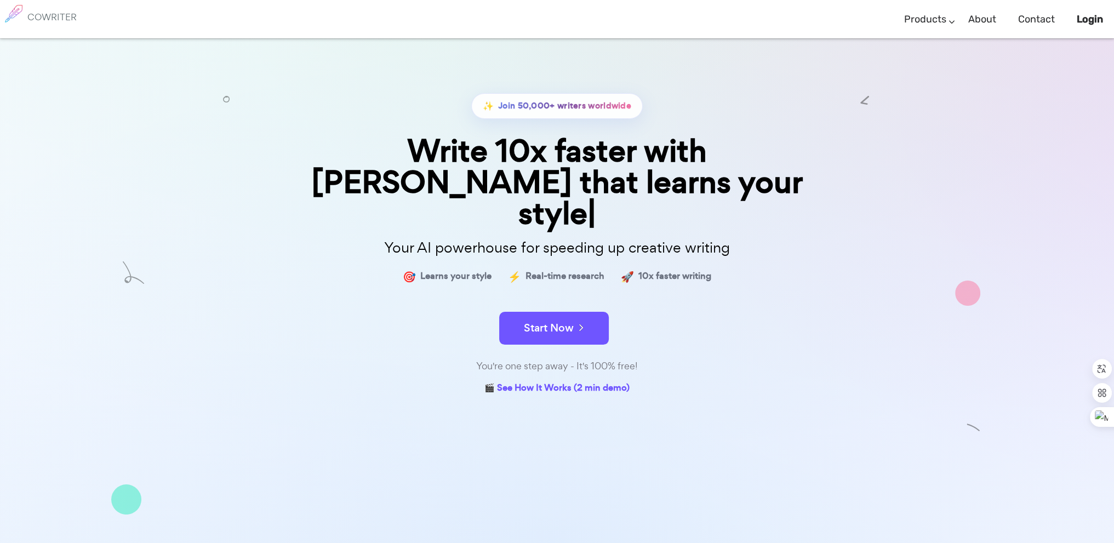
click at [453, 236] on p "Your AI powerhouse for speeding up creative writing" at bounding box center [557, 248] width 548 height 24
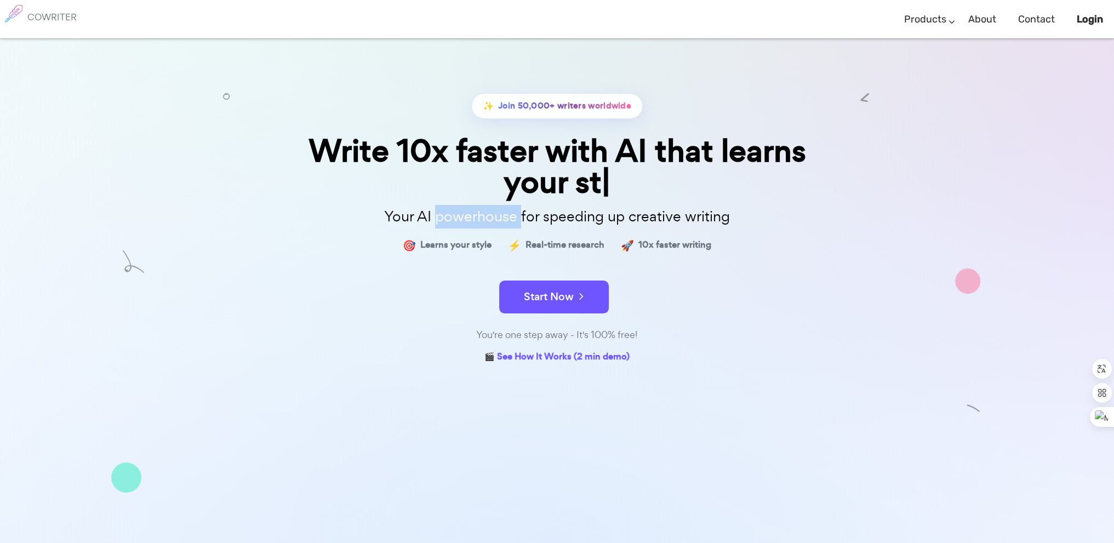
click at [453, 210] on p "Your AI powerhouse for speeding up creative writing" at bounding box center [557, 217] width 548 height 24
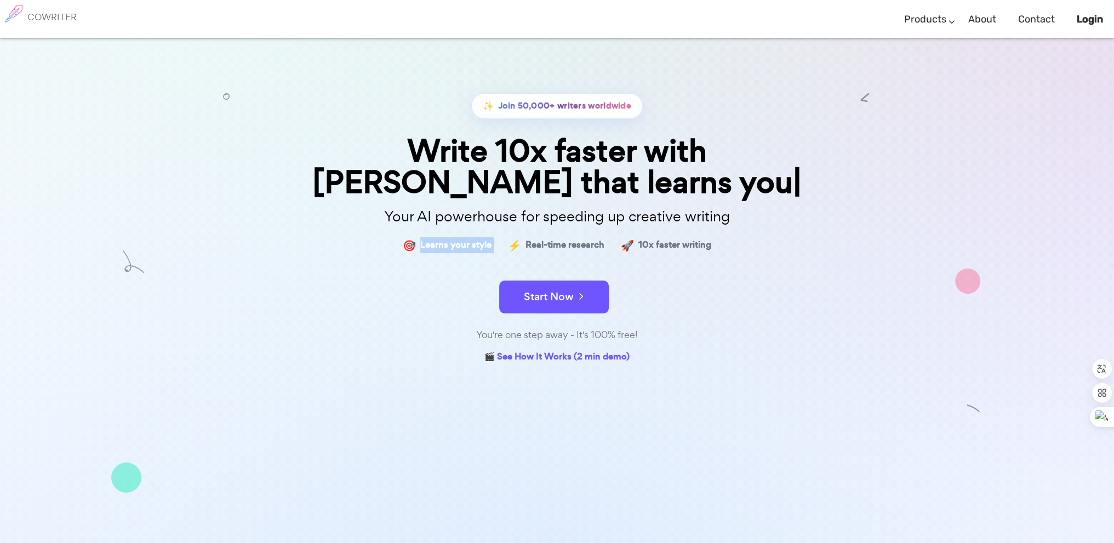
click at [453, 237] on span "Learns your style" at bounding box center [455, 245] width 71 height 16
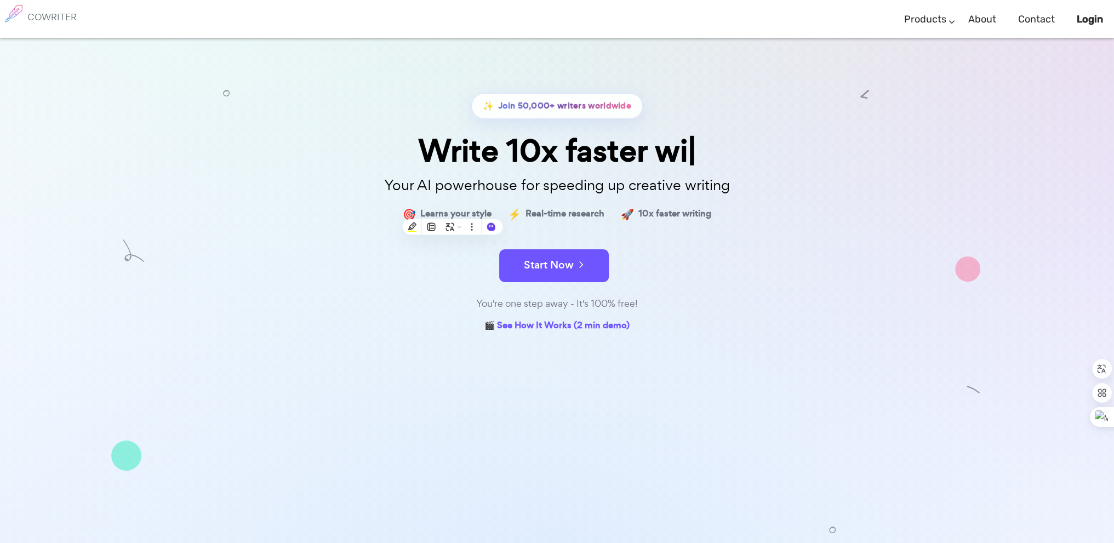
click at [513, 186] on p "Your AI powerhouse for speeding up creative writing" at bounding box center [557, 186] width 548 height 24
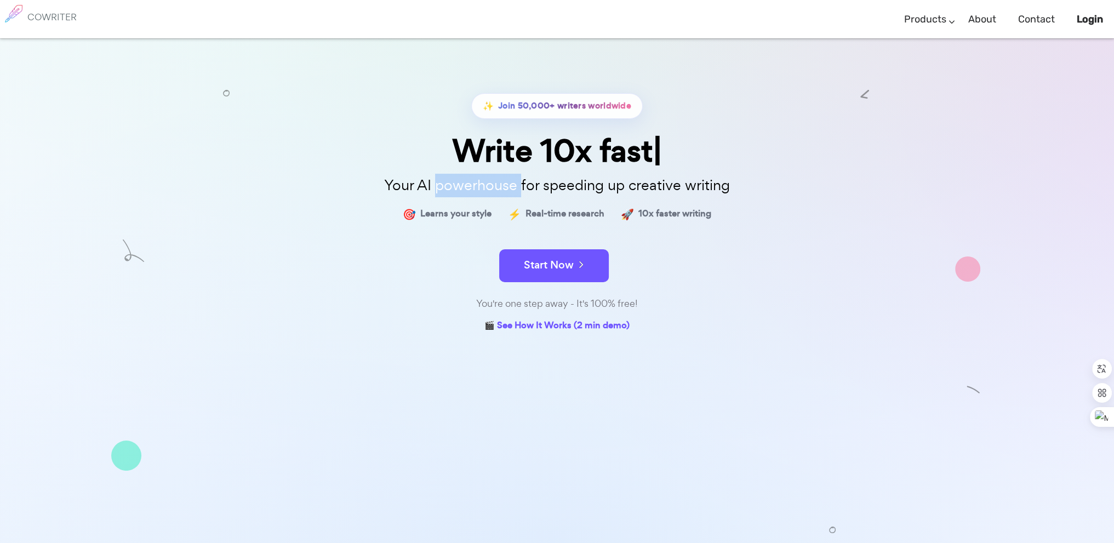
click at [513, 186] on p "Your AI powerhouse for speeding up creative writing" at bounding box center [557, 186] width 548 height 24
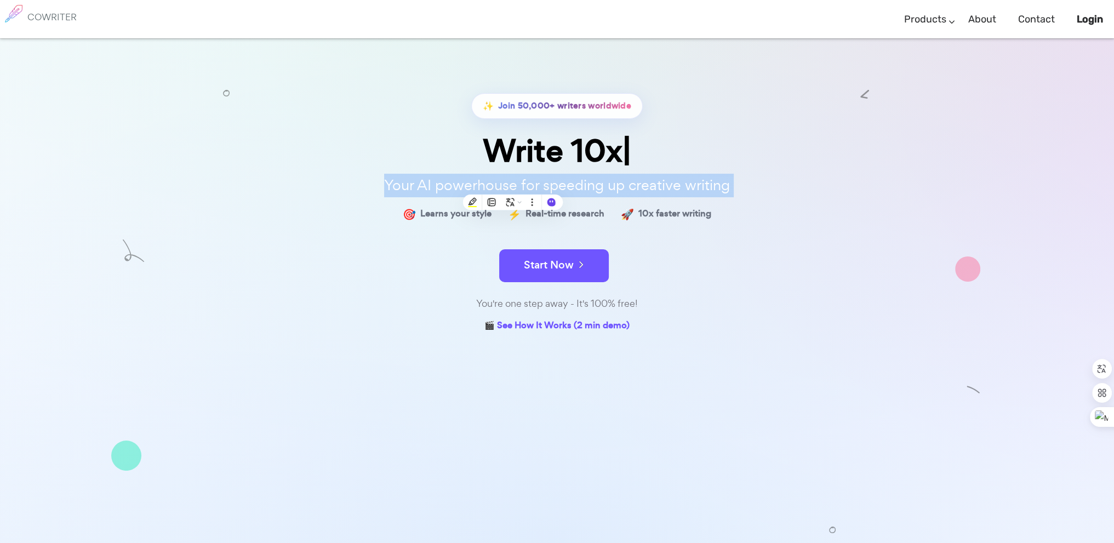
click at [513, 186] on p "Your AI powerhouse for speeding up creative writing" at bounding box center [557, 186] width 548 height 24
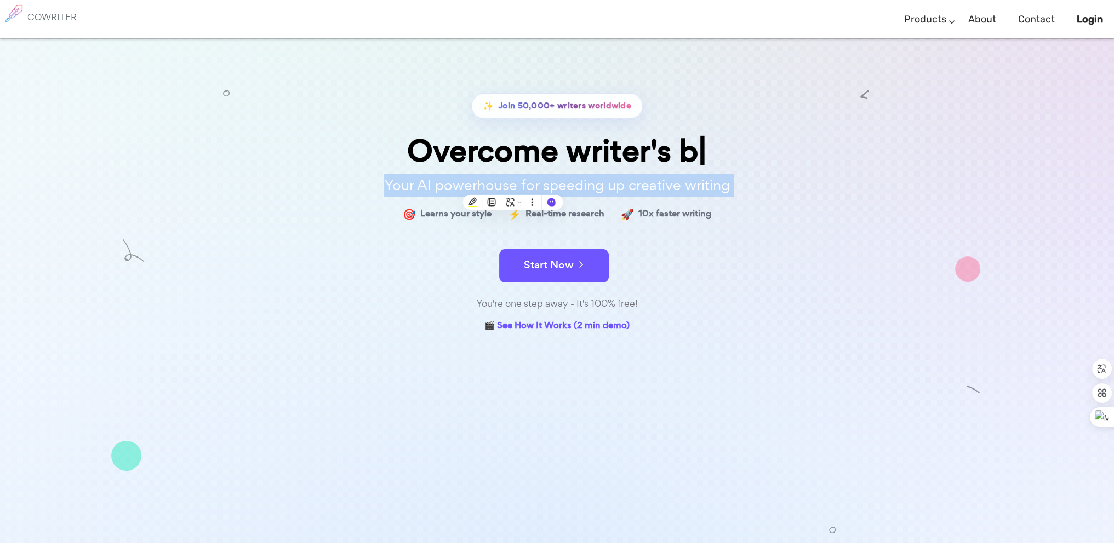
click at [385, 195] on div at bounding box center [385, 195] width 0 height 0
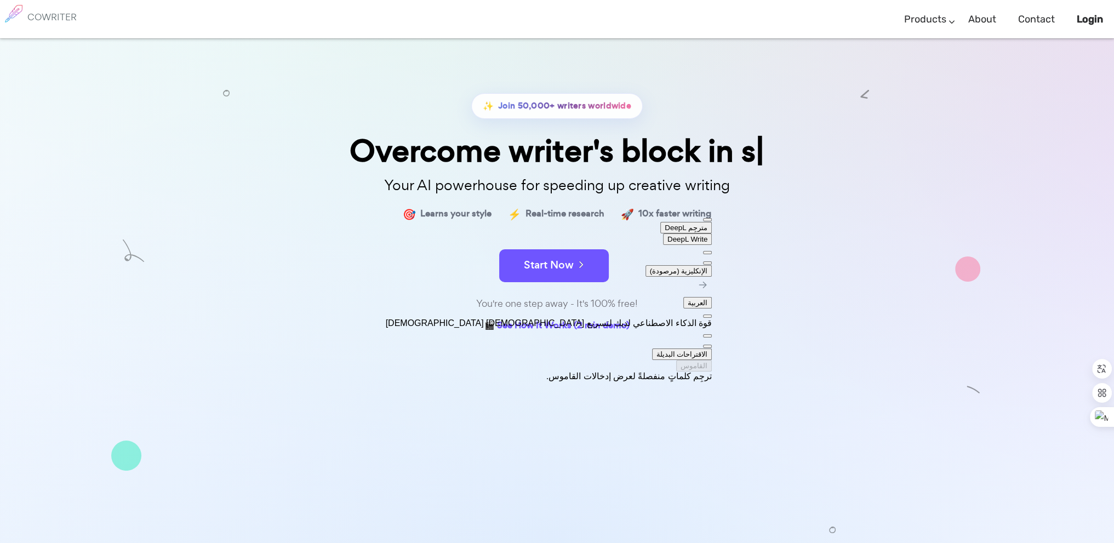
click at [267, 224] on div "✨ Join 50,000+ writers worldwide Overcome writer's block in s Your AI powerhous…" at bounding box center [557, 325] width 1114 height 575
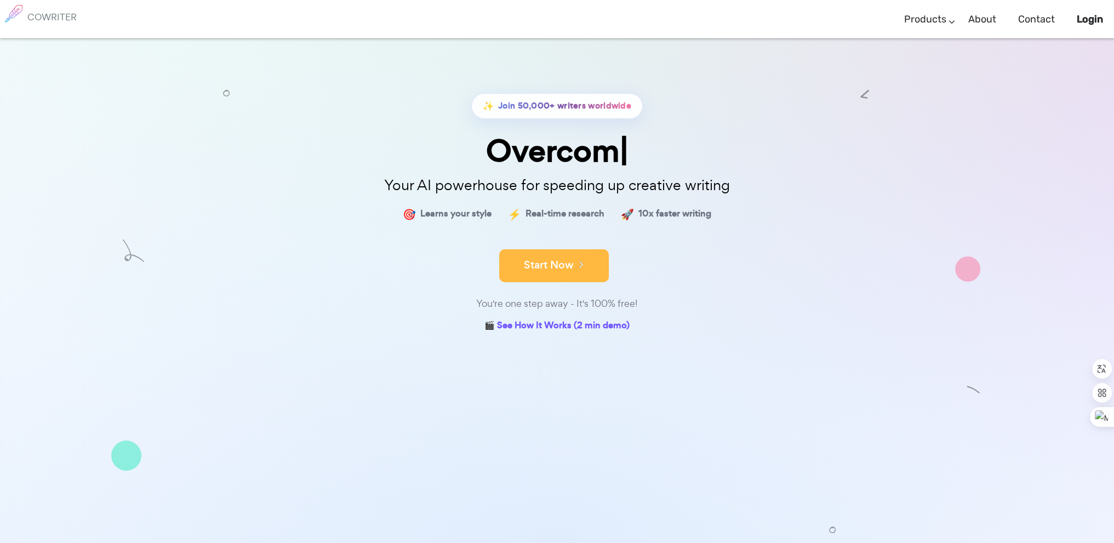
click at [551, 271] on button "Start Now" at bounding box center [554, 265] width 110 height 33
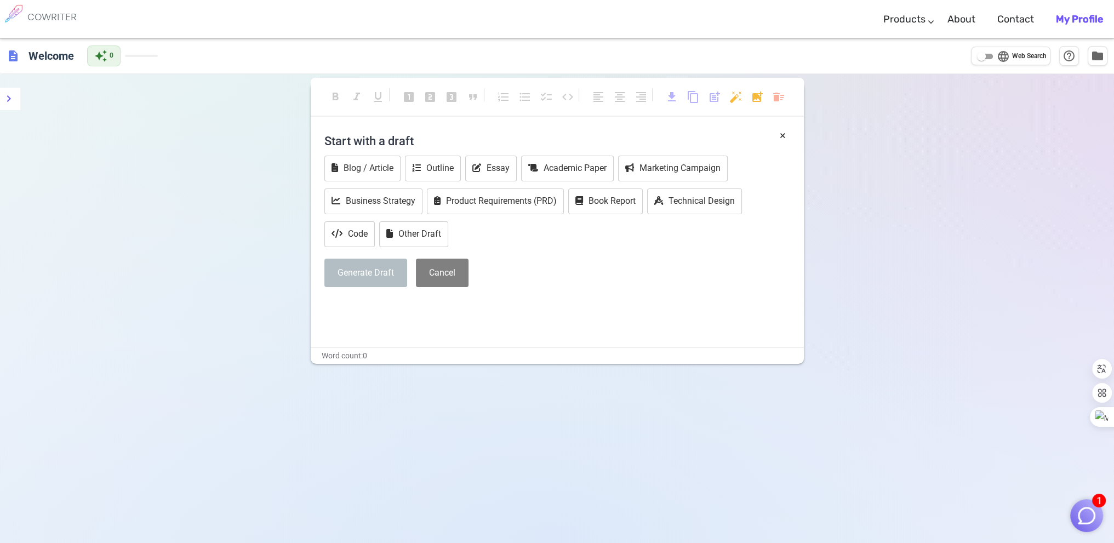
click at [390, 140] on h4 "Start with a draft" at bounding box center [557, 141] width 466 height 26
click at [324, 148] on div at bounding box center [324, 148] width 0 height 0
click at [674, 249] on div "Start with a draft Blog / Article Outline Essay Academic Paper Marketing Campai…" at bounding box center [557, 212] width 466 height 168
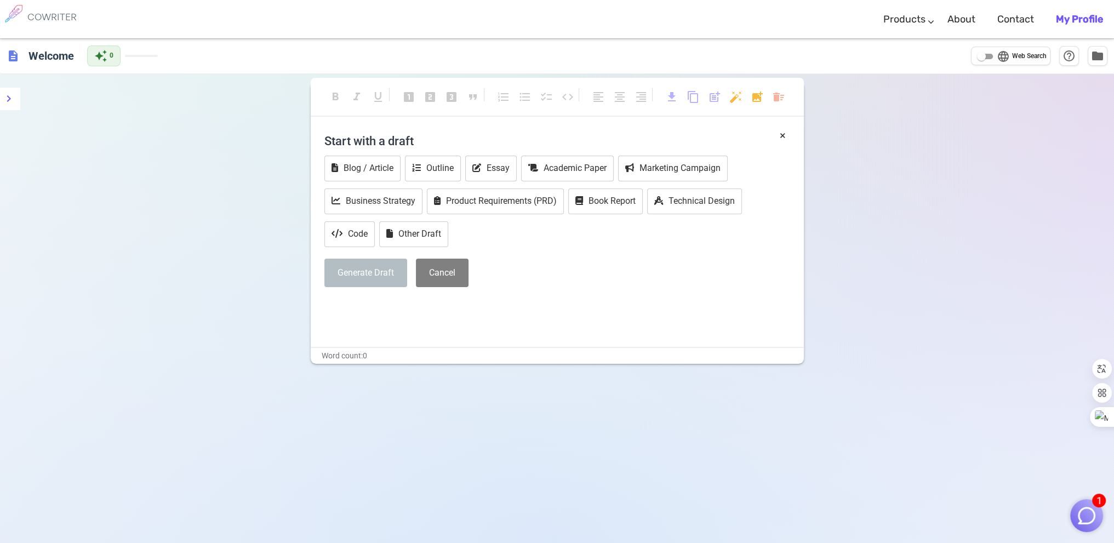
click at [362, 315] on div "× Start with a draft Blog / Article Outline Essay Academic Paper Marketing Camp…" at bounding box center [557, 237] width 493 height 219
click at [355, 167] on button "Blog / Article" at bounding box center [362, 169] width 76 height 26
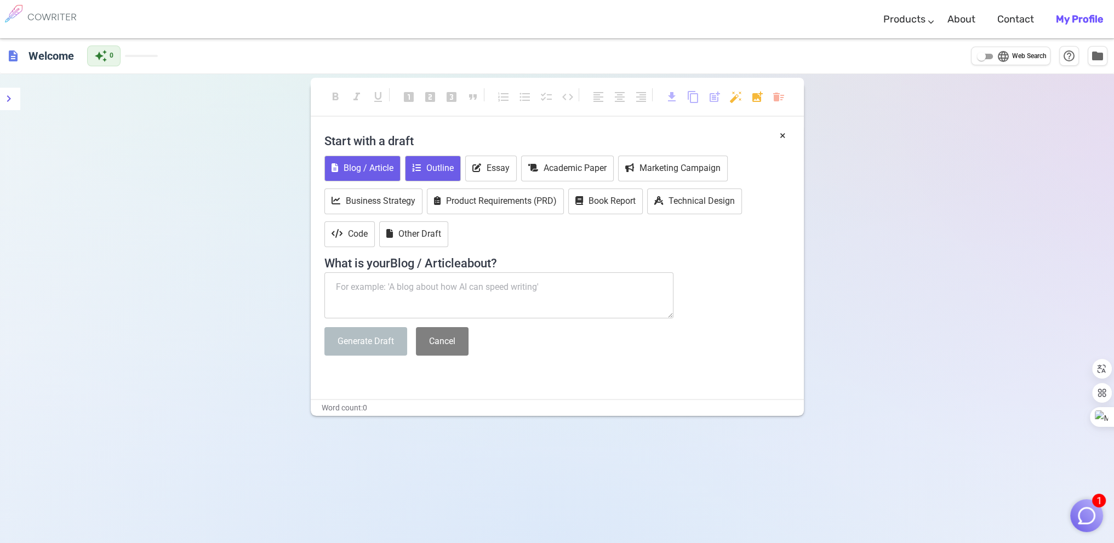
click at [435, 166] on button "Outline" at bounding box center [433, 169] width 56 height 26
click at [430, 263] on h4 "What is your Outline about?" at bounding box center [557, 260] width 466 height 21
click at [324, 270] on div at bounding box center [324, 270] width 0 height 0
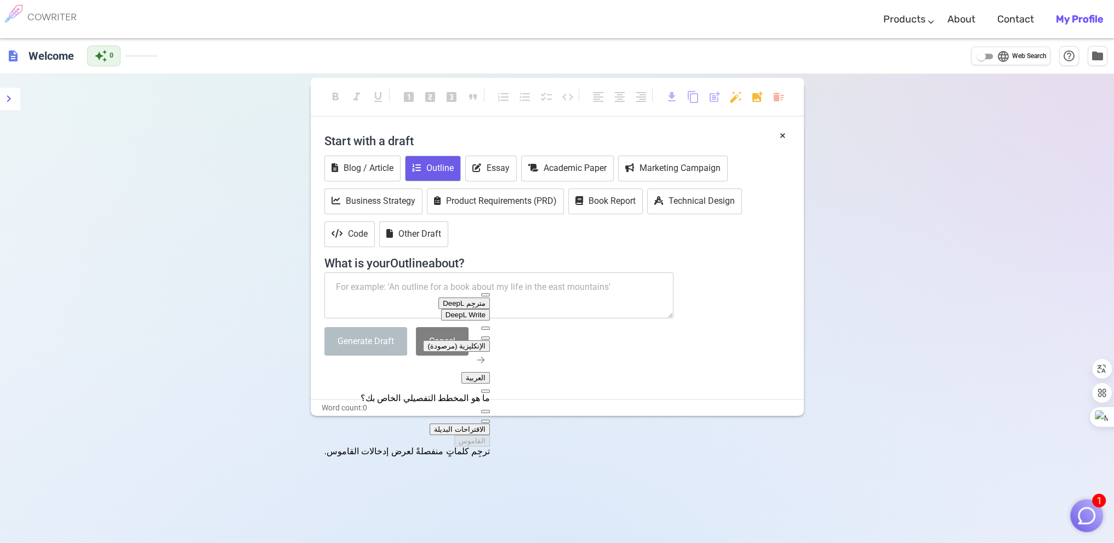
click at [61, 306] on div "format_bold format_italic format_underlined looks_one looks_two looks_3 format_…" at bounding box center [557, 345] width 1114 height 543
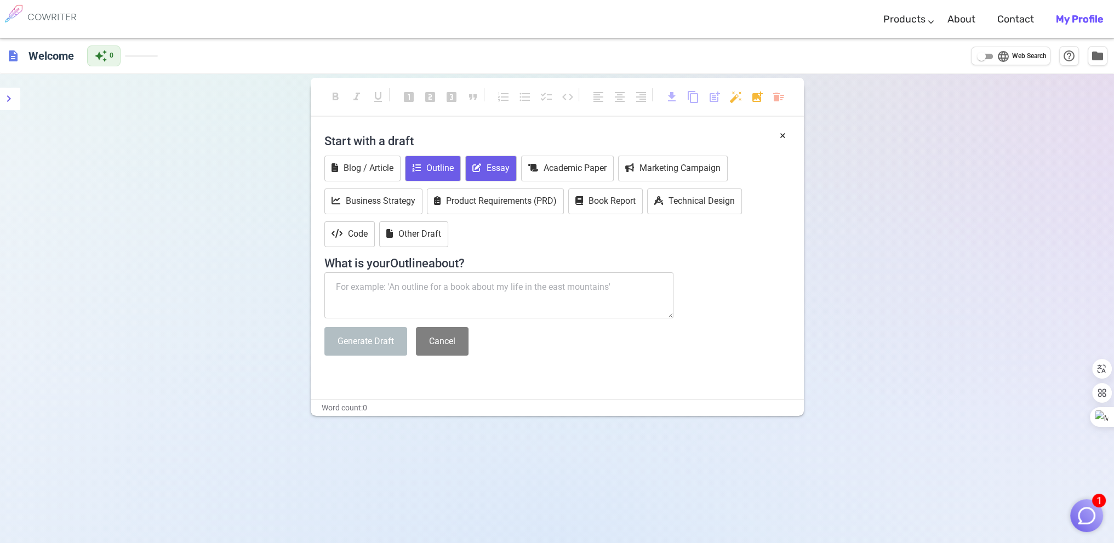
click at [483, 172] on button "Essay" at bounding box center [491, 169] width 52 height 26
click at [417, 260] on h4 "What is your Essay about?" at bounding box center [557, 260] width 466 height 21
click at [324, 270] on div at bounding box center [324, 270] width 0 height 0
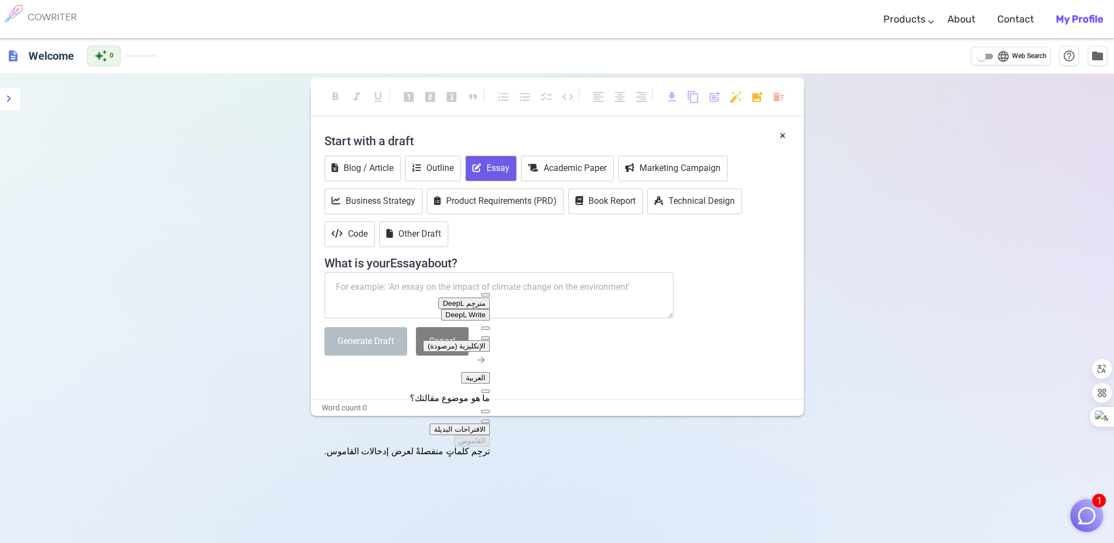
click at [161, 267] on div "format_bold format_italic format_underlined looks_one looks_two looks_3 format_…" at bounding box center [557, 345] width 1114 height 543
